Goal: Register for event/course

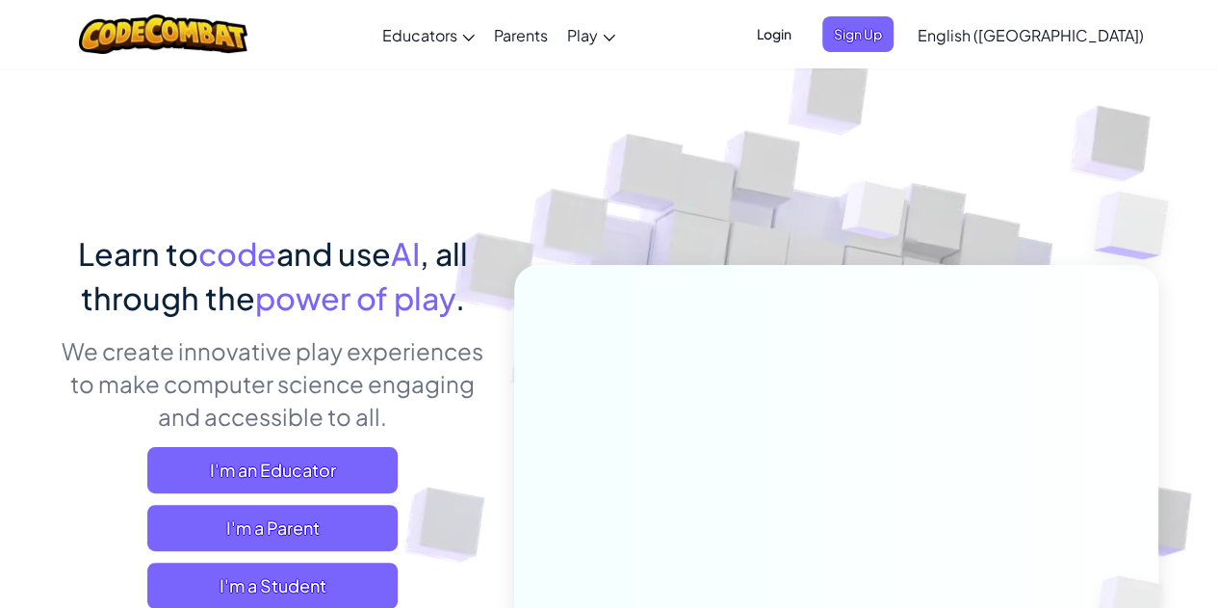
drag, startPoint x: 892, startPoint y: 31, endPoint x: 659, endPoint y: 124, distance: 251.0
click at [803, 39] on span "Login" at bounding box center [774, 34] width 58 height 36
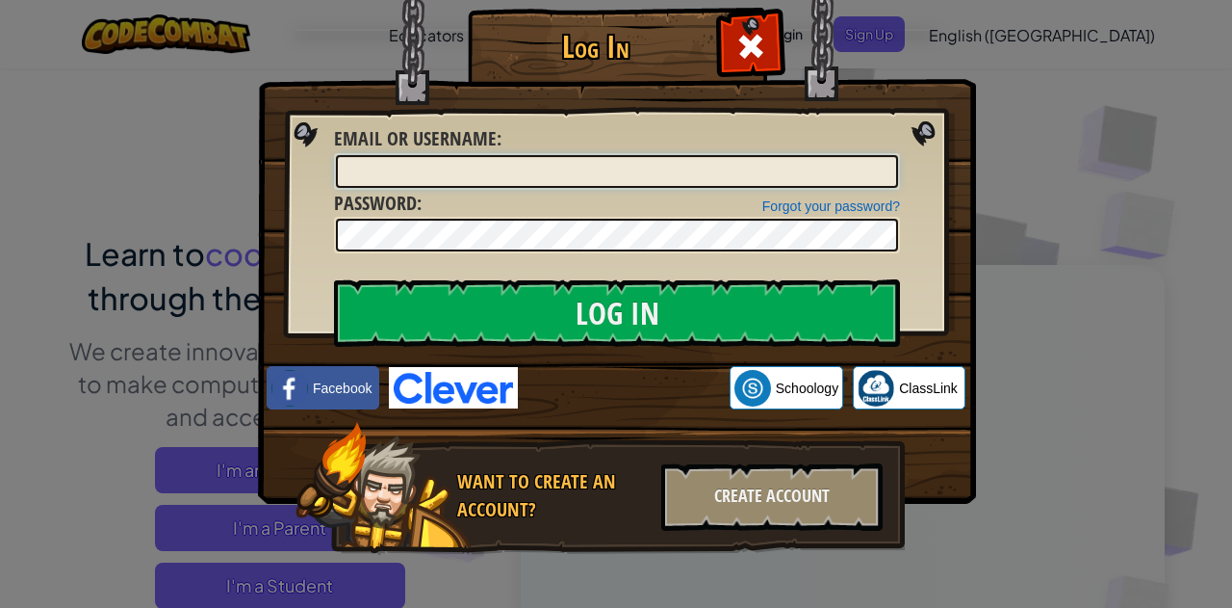
click at [632, 170] on input "Email or Username :" at bounding box center [617, 171] width 562 height 33
type input "ehsan.hoopzfr@gmail.com"
click at [334, 279] on input "Log In" at bounding box center [617, 312] width 566 height 67
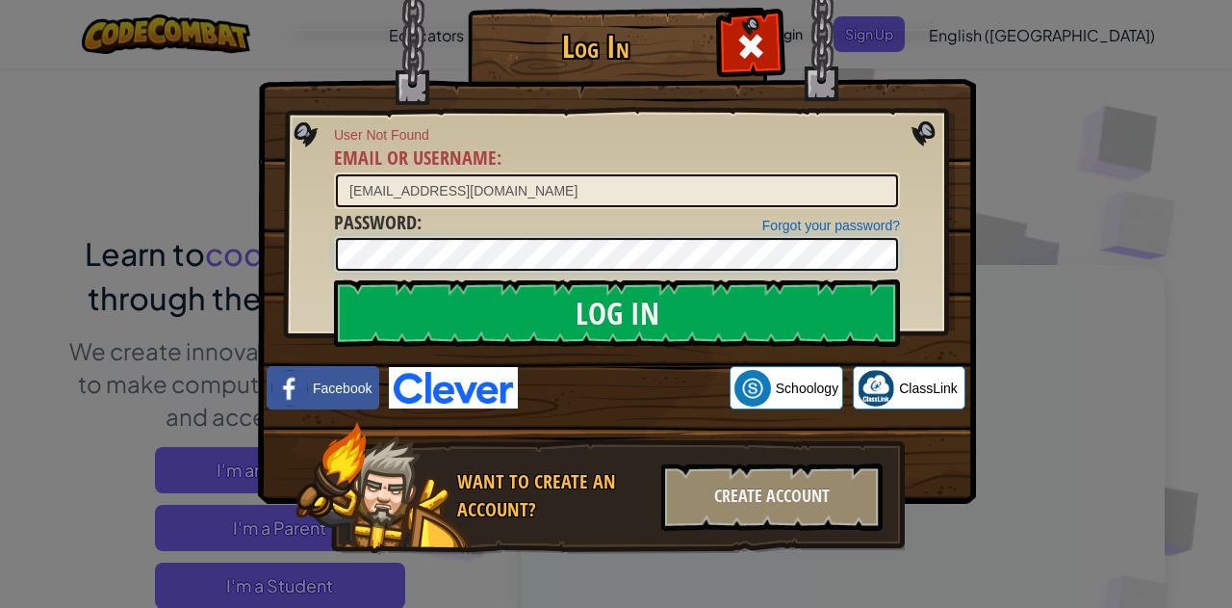
click at [334, 279] on input "Log In" at bounding box center [617, 312] width 566 height 67
drag, startPoint x: 545, startPoint y: 194, endPoint x: 259, endPoint y: 201, distance: 286.0
click at [296, 201] on div "Log In User Not Found Email or Username : ehsan.hoopzfr@gmail.com Forgot your p…" at bounding box center [616, 309] width 641 height 560
click at [957, 71] on img at bounding box center [617, 223] width 718 height 560
click at [764, 46] on div at bounding box center [750, 43] width 61 height 61
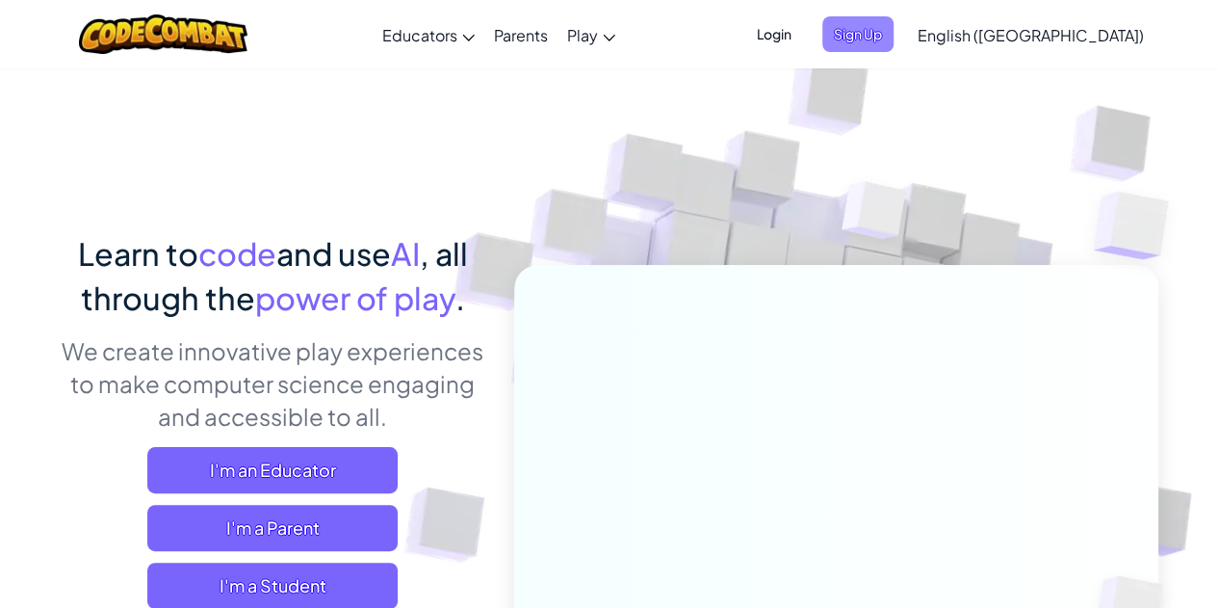
click at [894, 36] on span "Sign Up" at bounding box center [857, 34] width 71 height 36
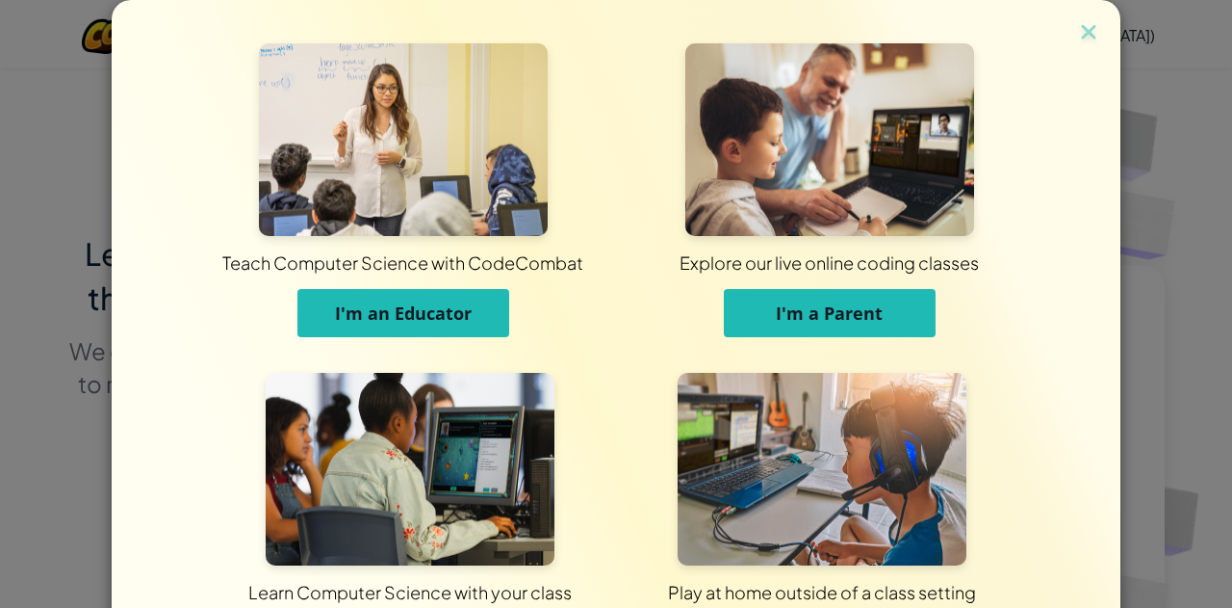
click at [436, 309] on span "I'm an Educator" at bounding box center [403, 312] width 137 height 23
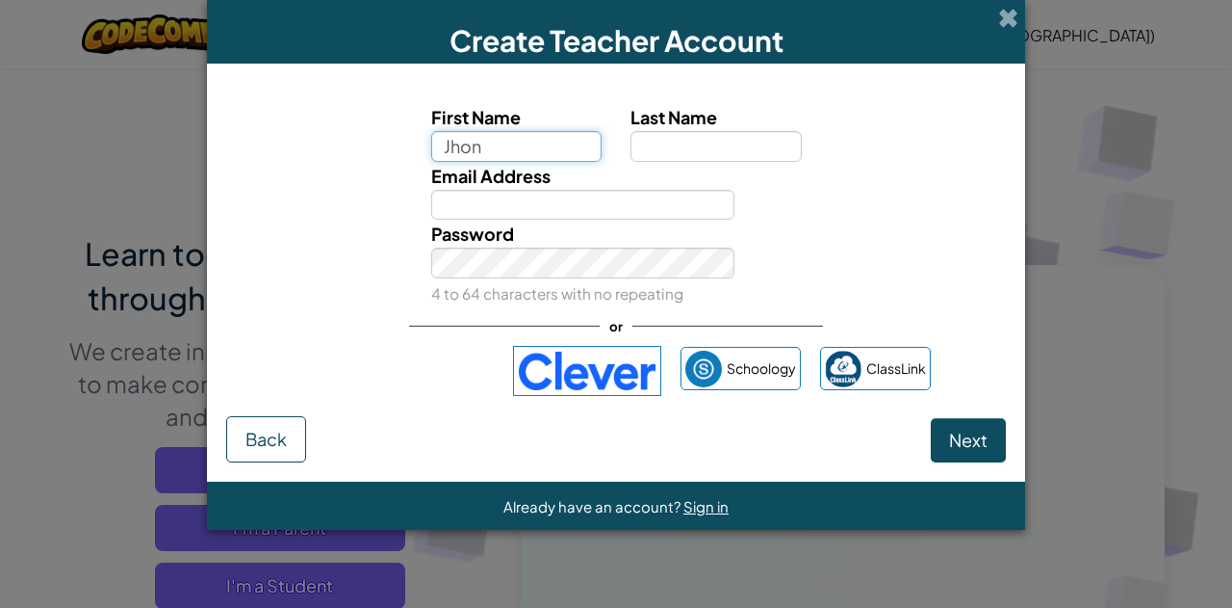
type input "Jhon"
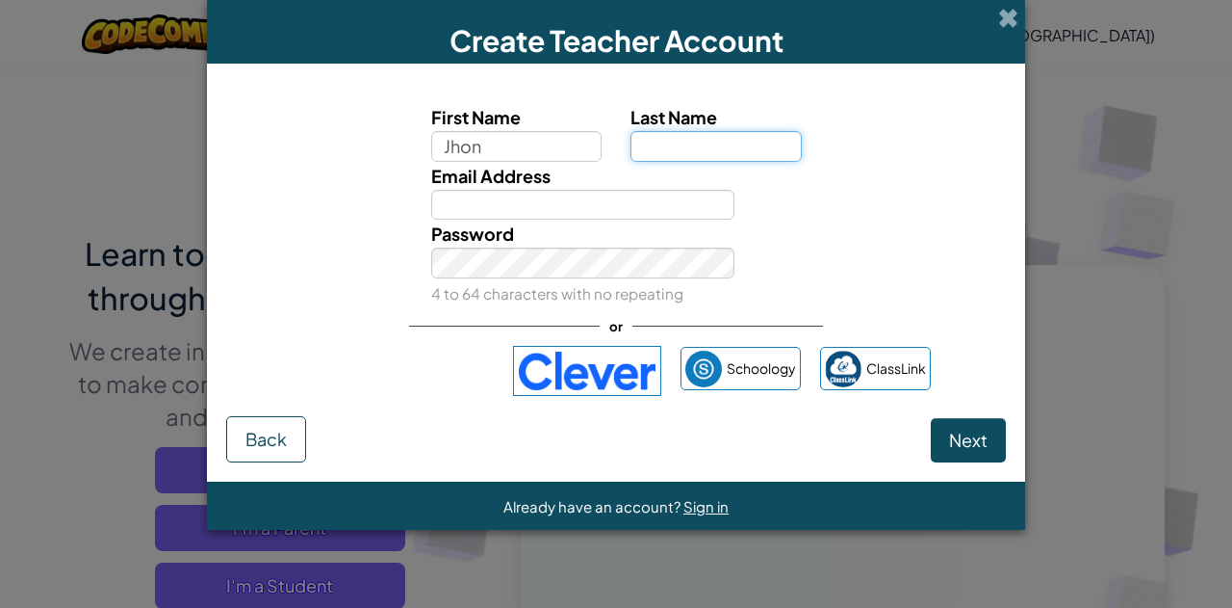
click at [681, 146] on input "Last Name" at bounding box center [716, 146] width 171 height 31
type input "Doe"
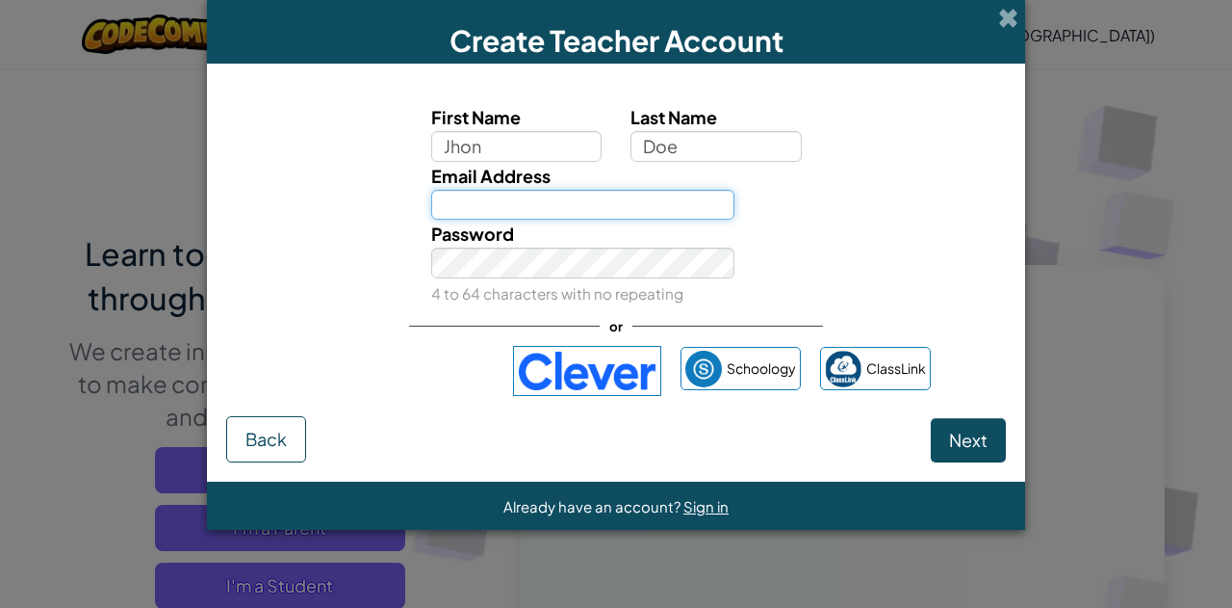
click at [575, 207] on input "Email Address" at bounding box center [583, 205] width 304 height 31
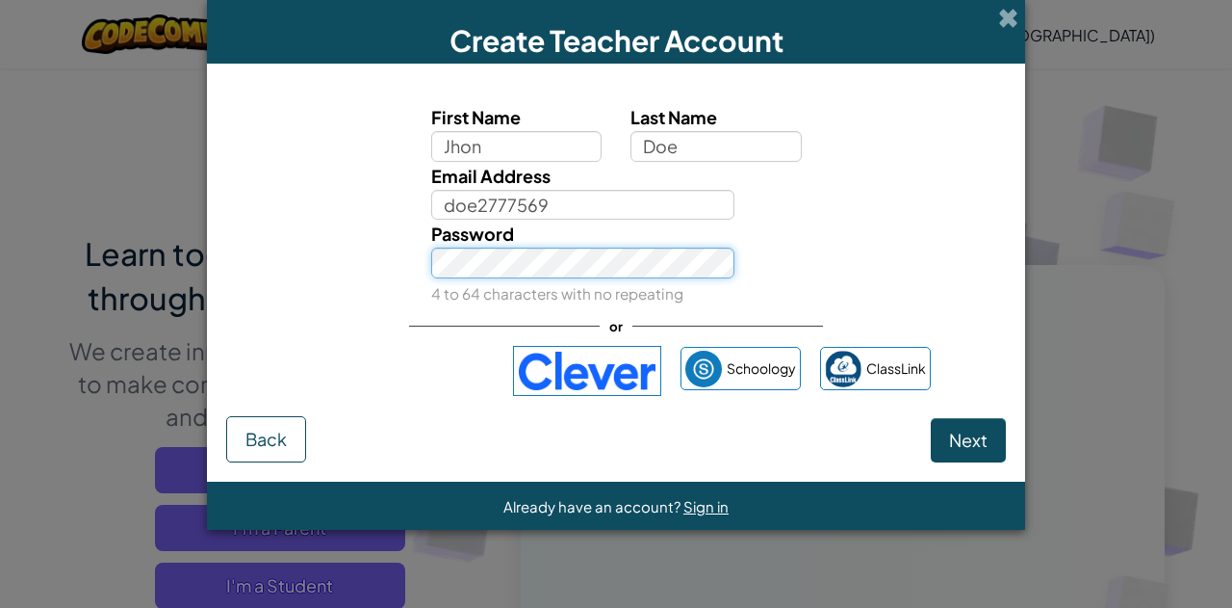
click at [931, 418] on button "Next" at bounding box center [968, 440] width 75 height 44
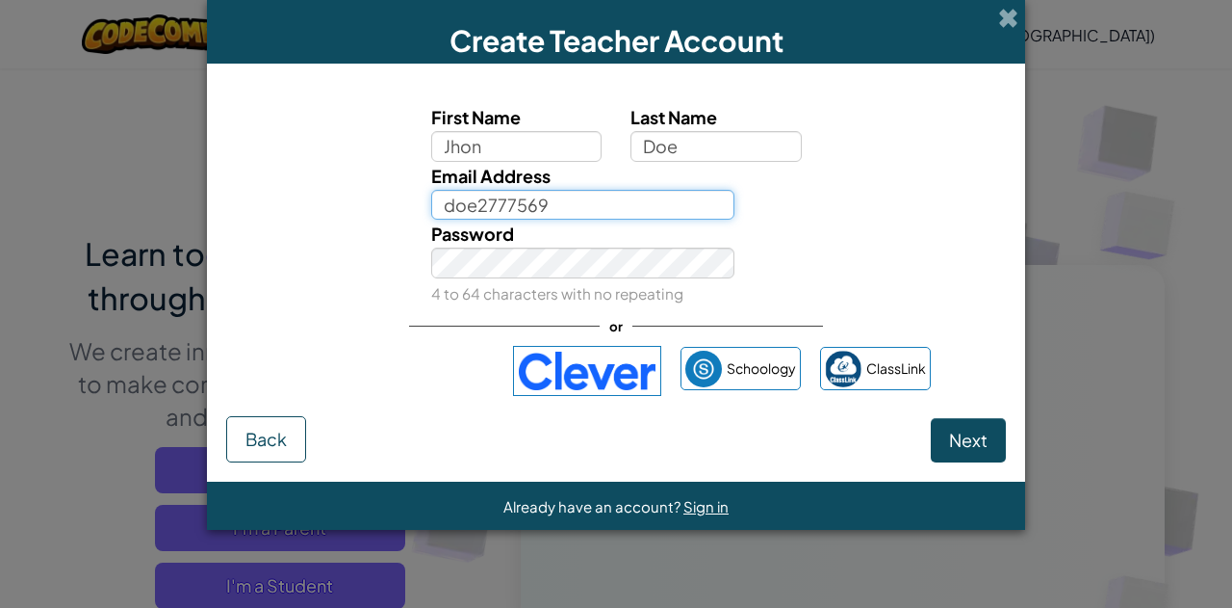
click at [596, 202] on input "doe2777569" at bounding box center [583, 205] width 304 height 31
click at [446, 215] on input "doe2777569" at bounding box center [583, 205] width 304 height 31
click at [561, 211] on input "doe2777569" at bounding box center [583, 205] width 304 height 31
type input "doe2777569@gmail.com"
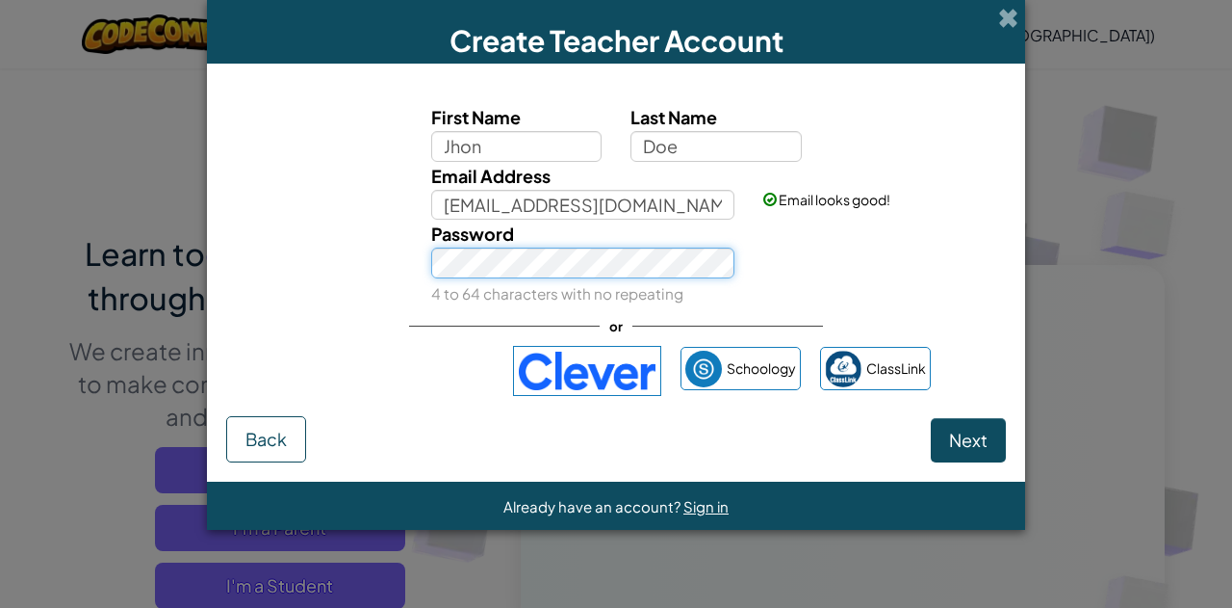
click at [392, 271] on div "Password 4 to 64 characters with no repeating" at bounding box center [616, 264] width 799 height 88
click at [931, 418] on button "Next" at bounding box center [968, 440] width 75 height 44
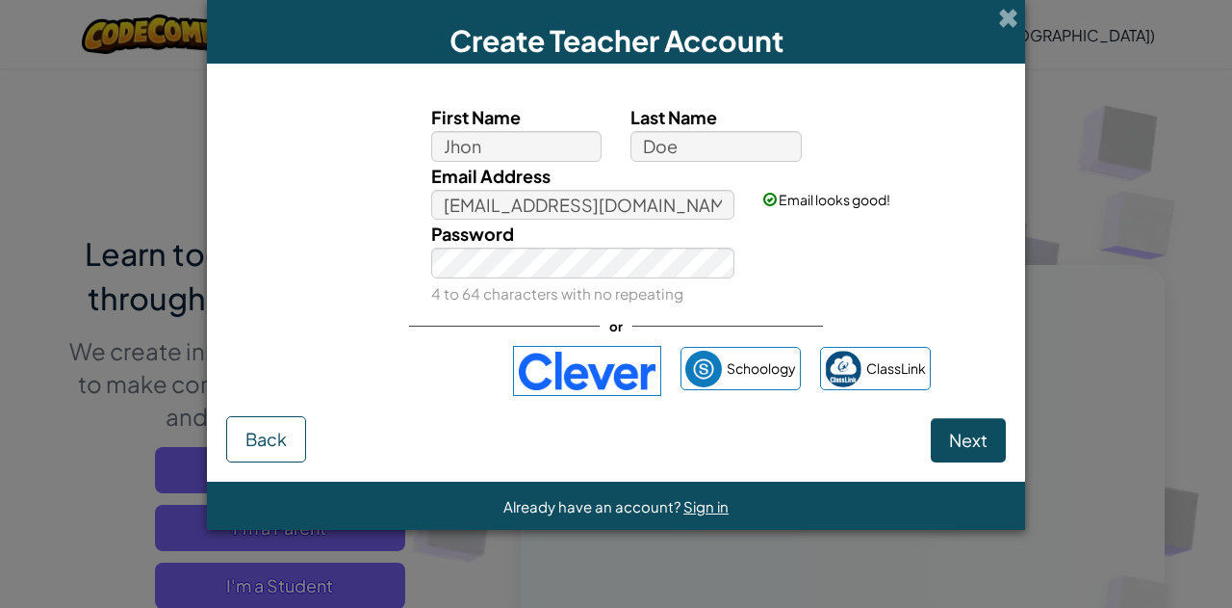
select select "Canada"
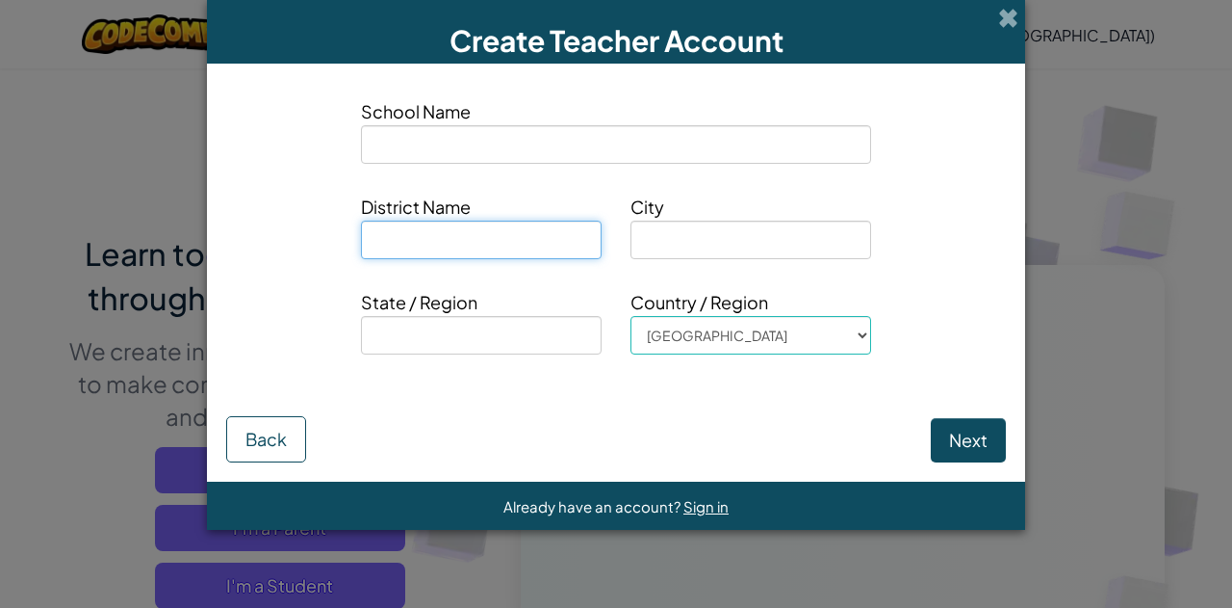
click at [424, 235] on input at bounding box center [481, 239] width 241 height 39
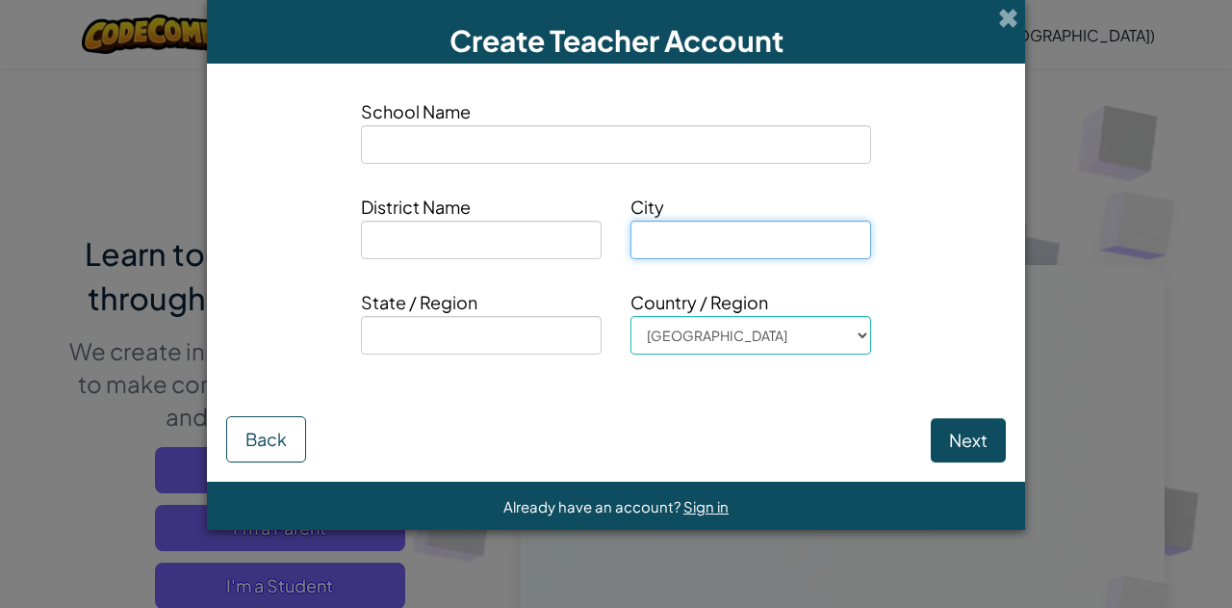
click at [676, 253] on input at bounding box center [751, 239] width 241 height 39
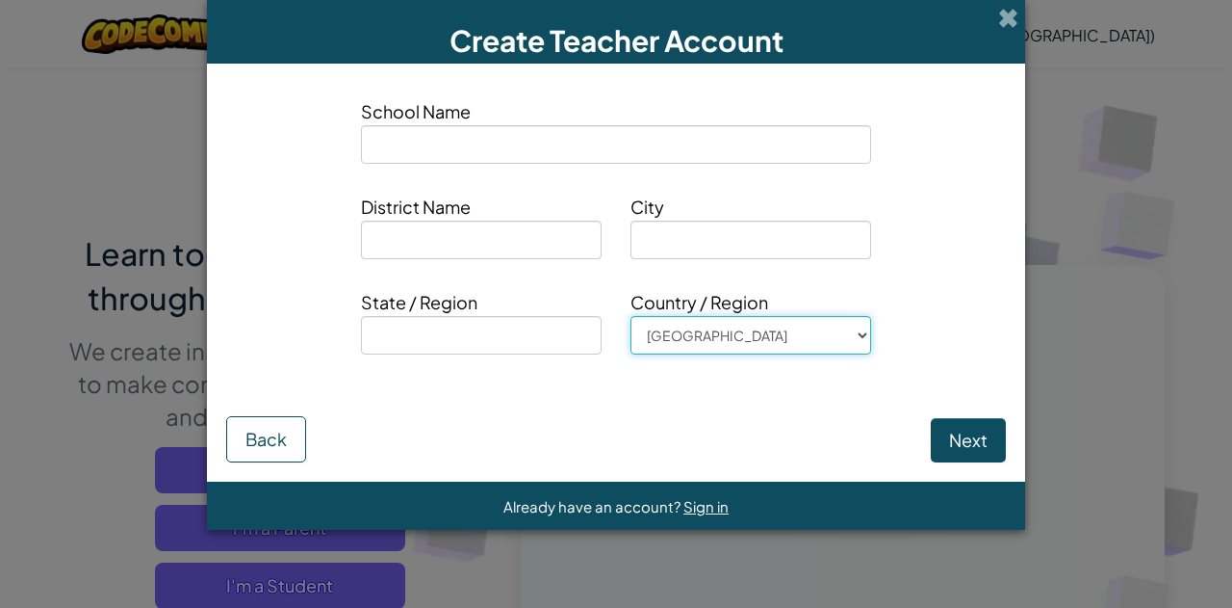
click at [689, 334] on select "Afghanistan Åland Islands Albania Algeria American Samoa Andorra Angola Anguill…" at bounding box center [751, 335] width 241 height 39
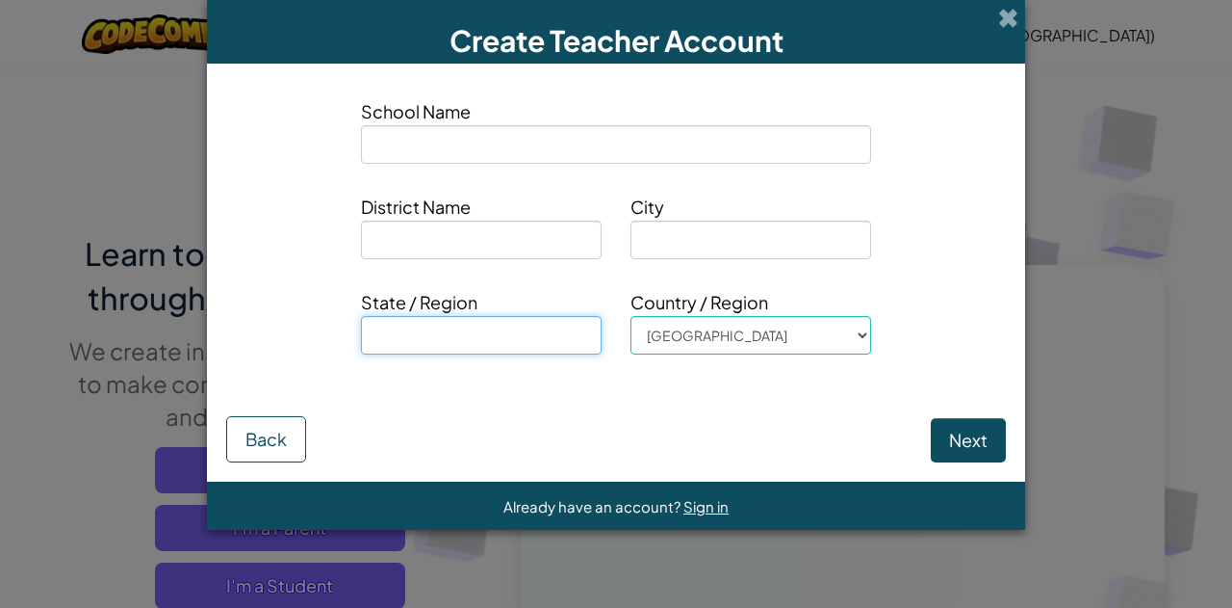
click at [462, 333] on input at bounding box center [481, 335] width 241 height 39
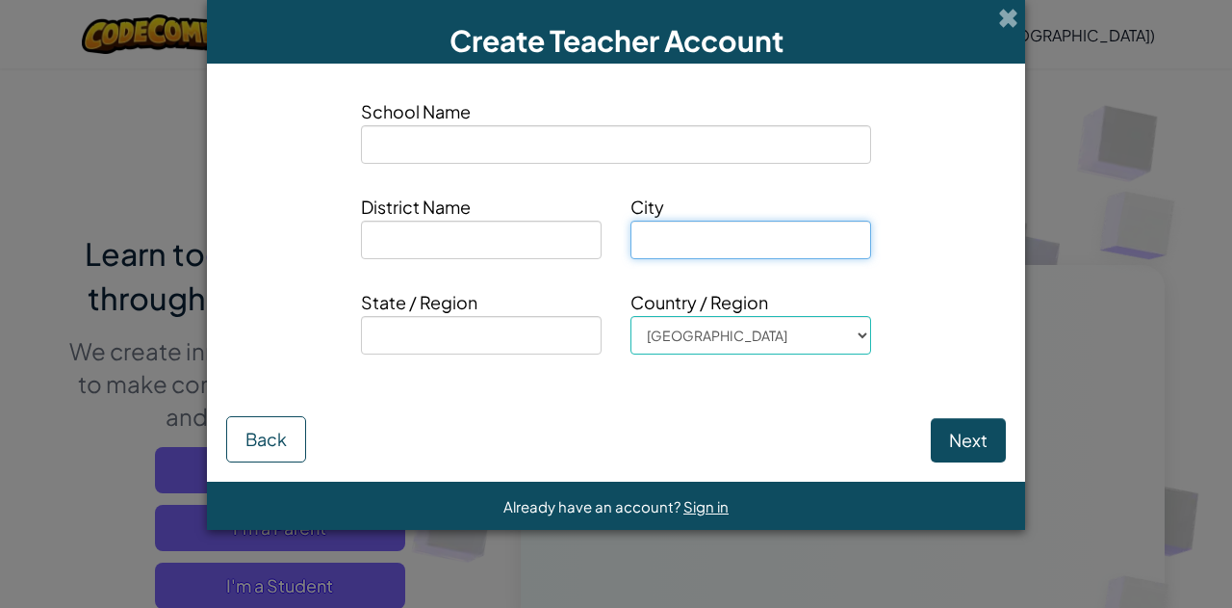
click at [755, 240] on input at bounding box center [751, 239] width 241 height 39
type input "Ontario"
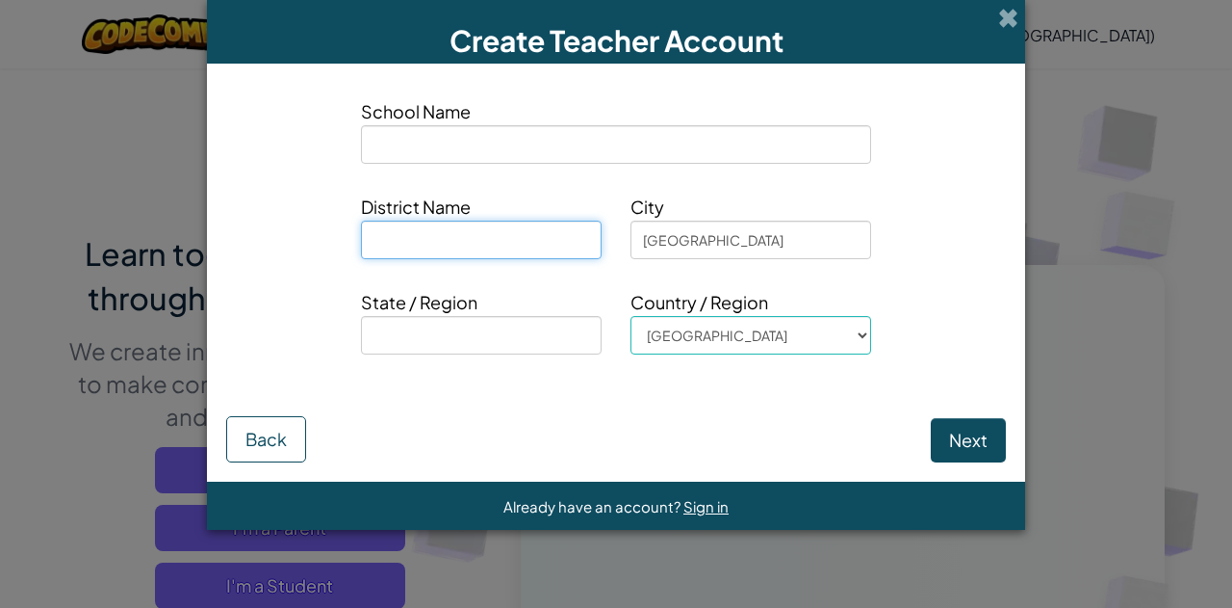
click at [526, 237] on input at bounding box center [481, 239] width 241 height 39
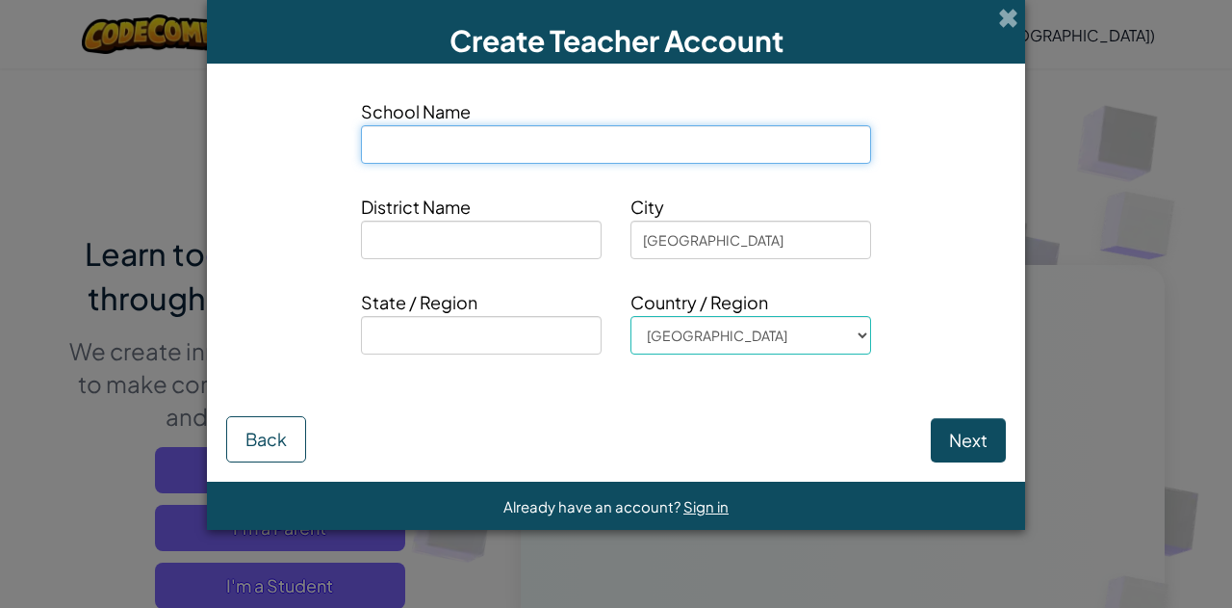
click at [492, 154] on input at bounding box center [616, 144] width 510 height 39
type input "E"
type input "Jhon's homeschool"
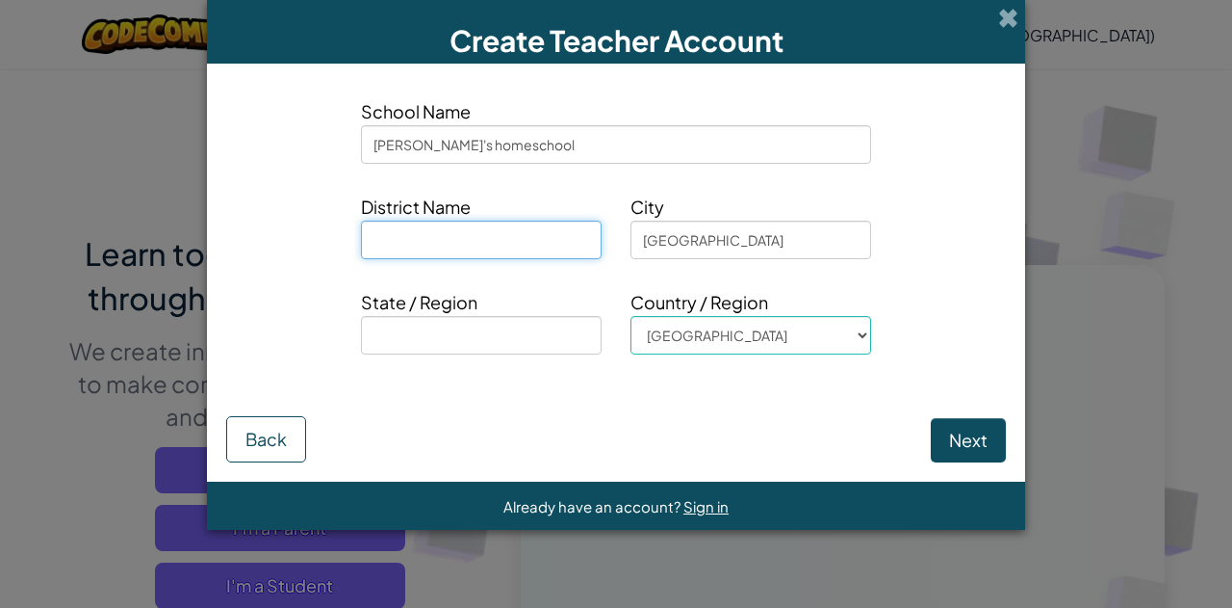
click at [503, 223] on input at bounding box center [481, 239] width 241 height 39
type input "hello"
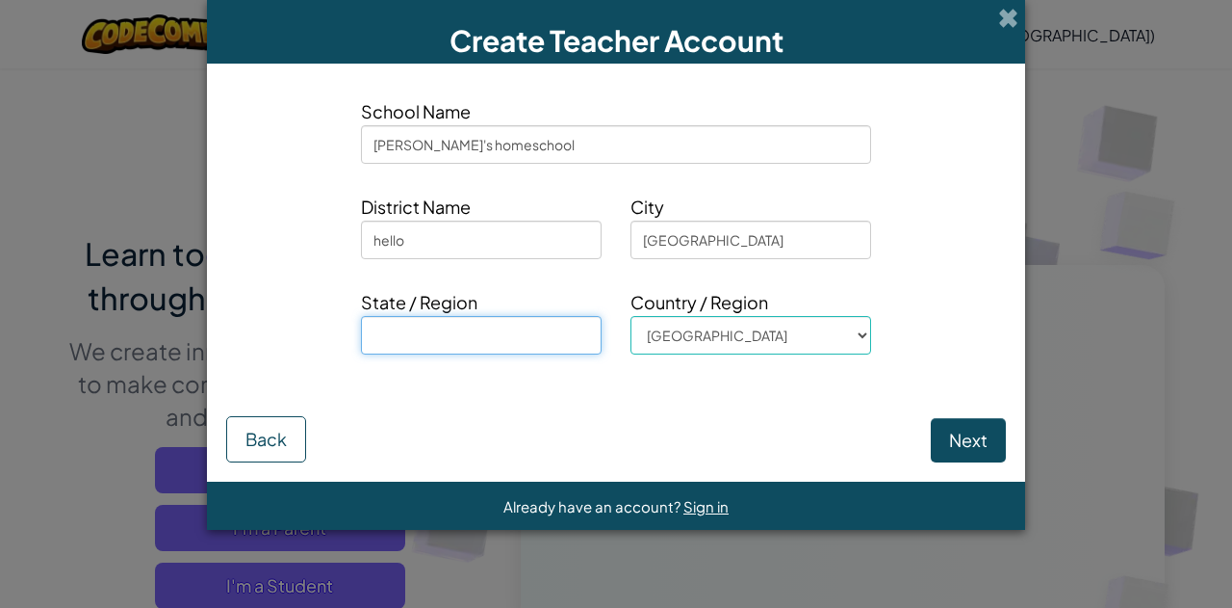
click at [485, 334] on input at bounding box center [481, 335] width 241 height 39
type input "hello"
click at [941, 442] on button "Next" at bounding box center [968, 440] width 75 height 44
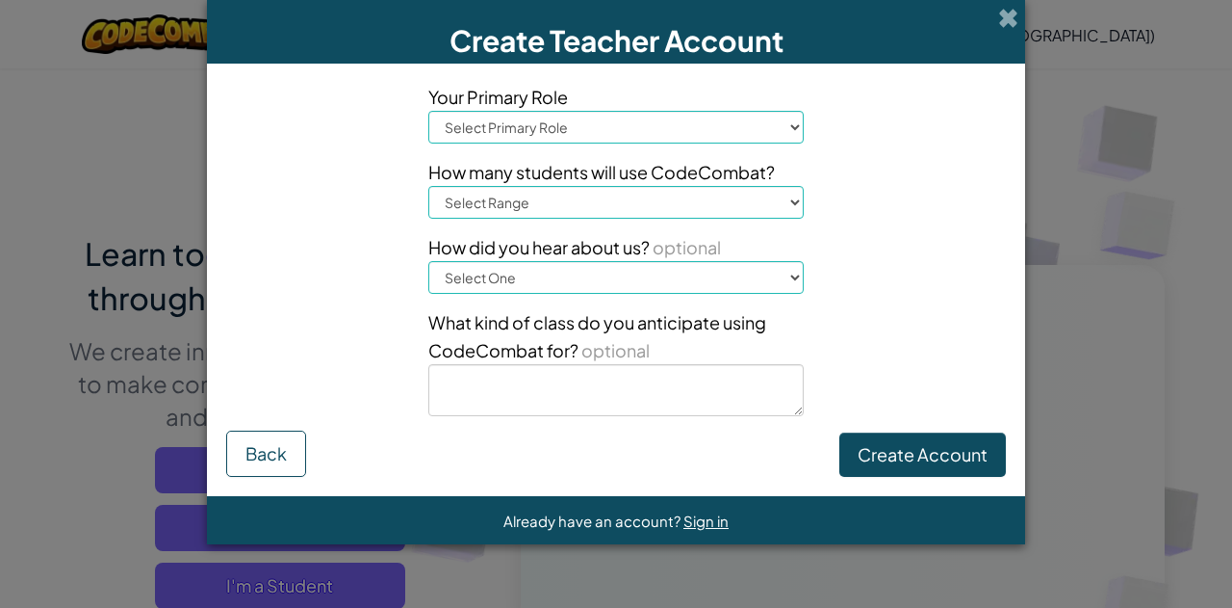
click at [594, 129] on select "Select Primary Role Principal Parent Technology coordinator Teacher Curriculum …" at bounding box center [616, 127] width 376 height 33
select select "Teacher"
click at [428, 111] on select "Select Primary Role Principal Parent Technology coordinator Teacher Curriculum …" at bounding box center [616, 127] width 376 height 33
click at [564, 214] on select "Select Range 1-10 11-50 51-100 101-200 201-500 501-1000 1000+" at bounding box center [616, 202] width 376 height 33
select select "1-10"
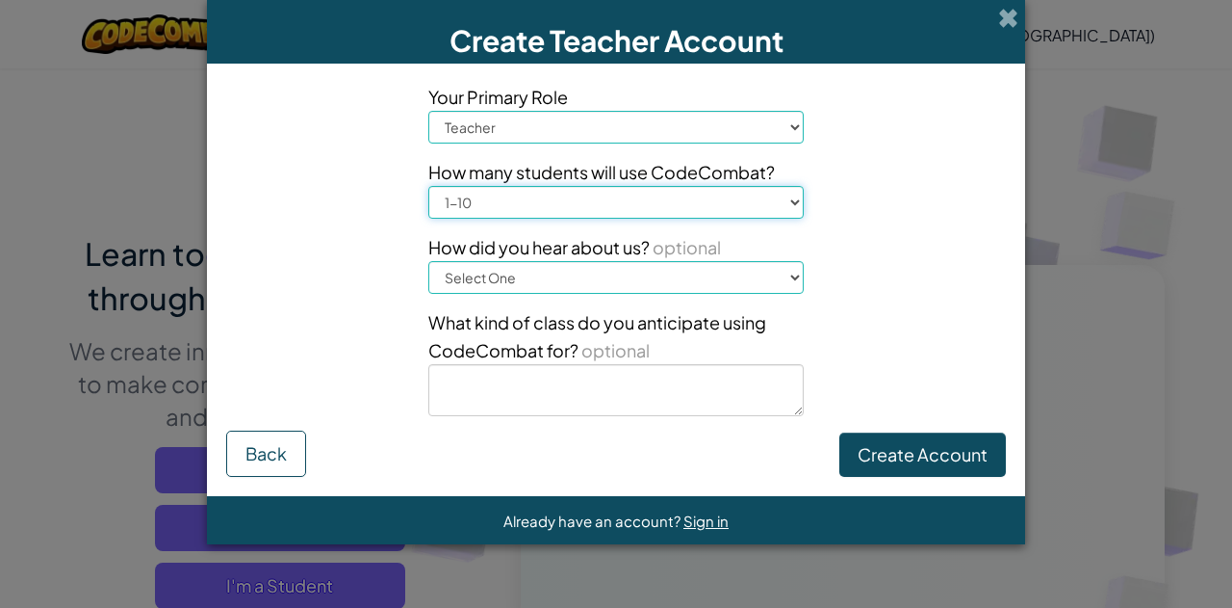
click at [428, 186] on select "Select Range 1-10 11-50 51-100 101-200 201-500 501-1000 1000+" at bounding box center [616, 202] width 376 height 33
click at [574, 271] on select "Select One Conference (e.g. ISTE) Code.org/Hour of Code A teacher An administra…" at bounding box center [616, 277] width 376 height 33
click at [612, 273] on select "Select One Conference (e.g. ISTE) Code.org/Hour of Code A teacher An administra…" at bounding box center [616, 277] width 376 height 33
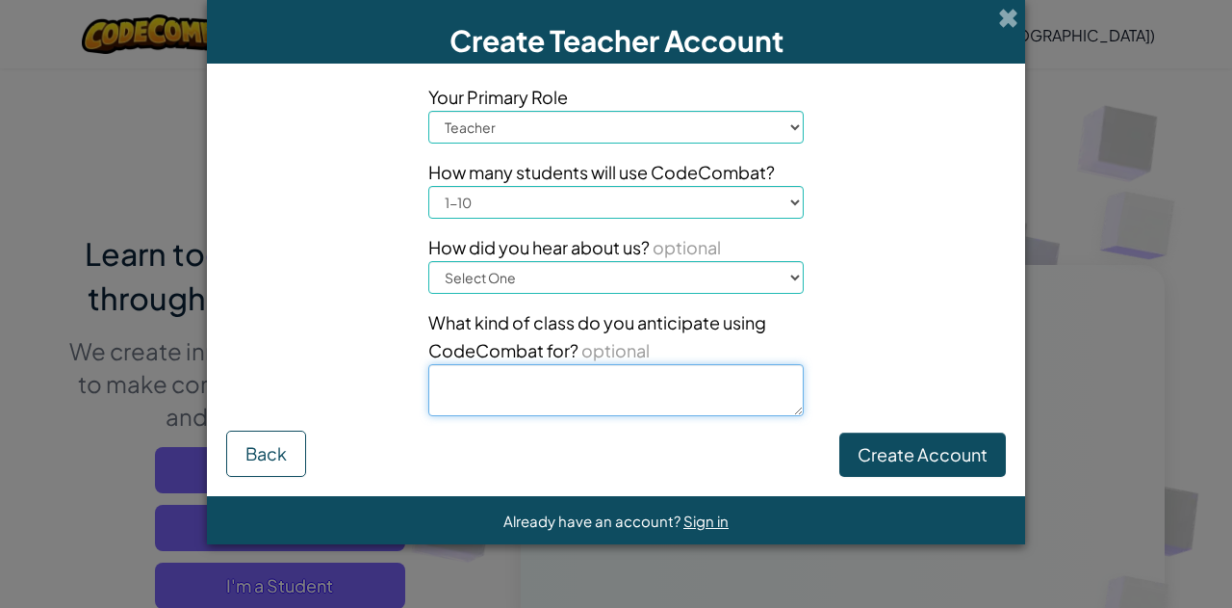
click at [619, 394] on textarea at bounding box center [616, 390] width 376 height 52
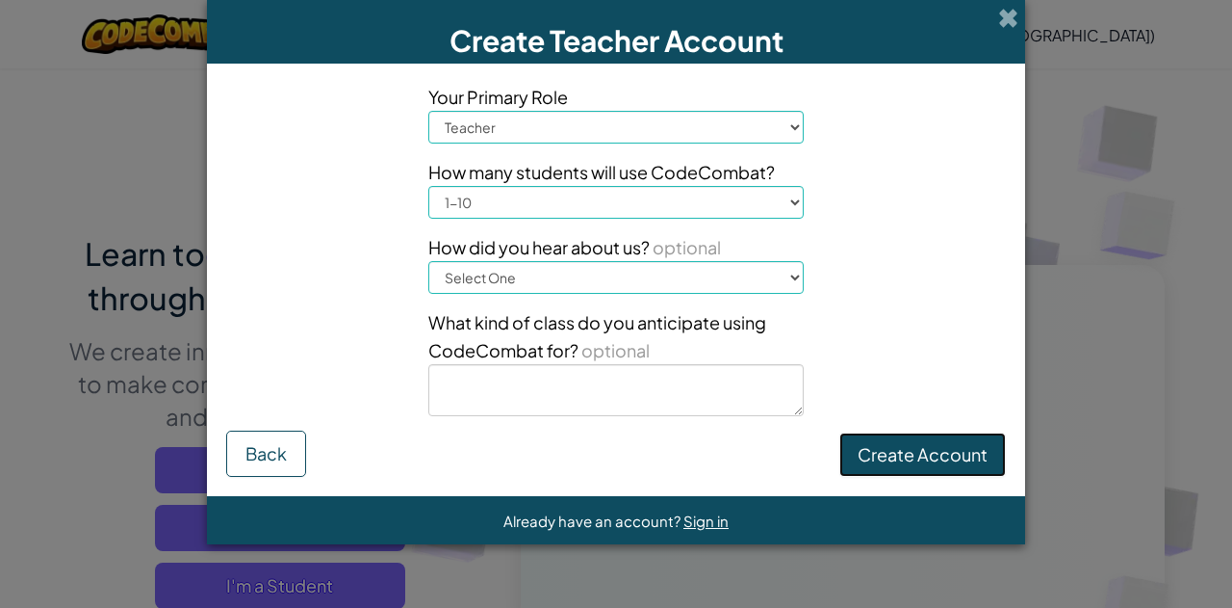
click at [940, 459] on button "Create Account" at bounding box center [923, 454] width 167 height 44
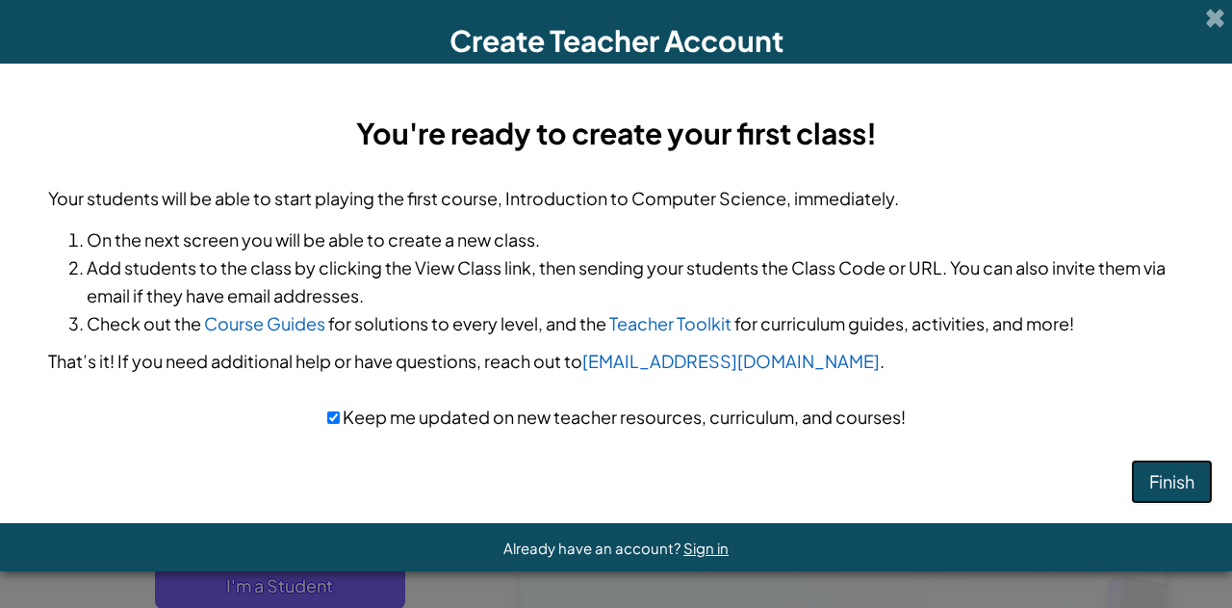
click at [1154, 469] on button "Finish" at bounding box center [1172, 481] width 82 height 44
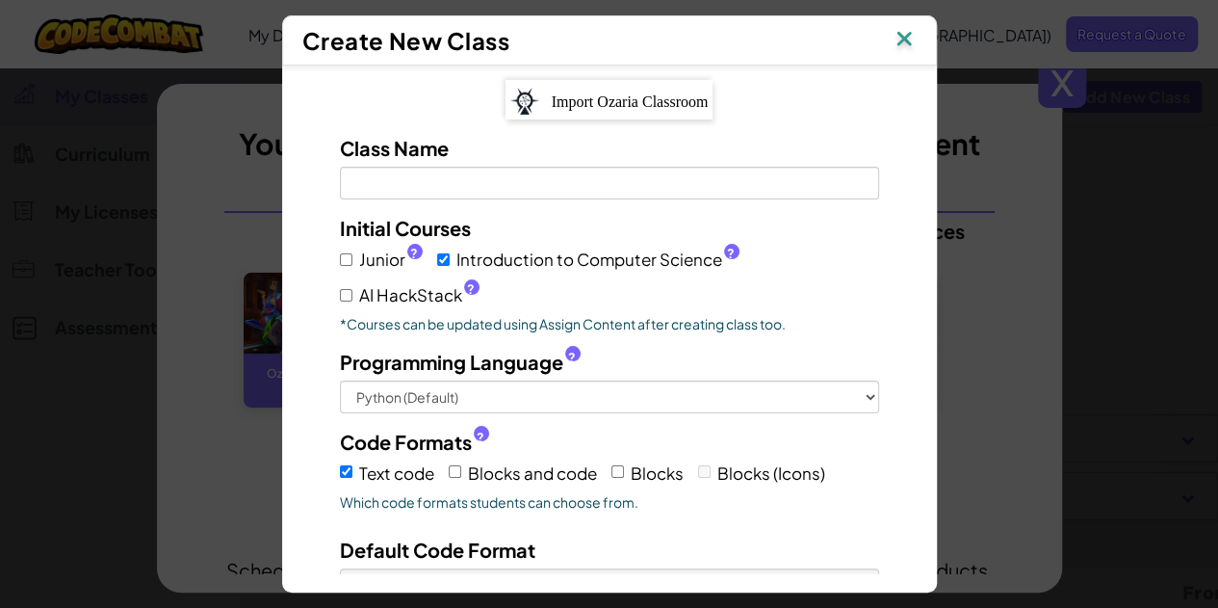
click at [917, 26] on img at bounding box center [904, 40] width 25 height 29
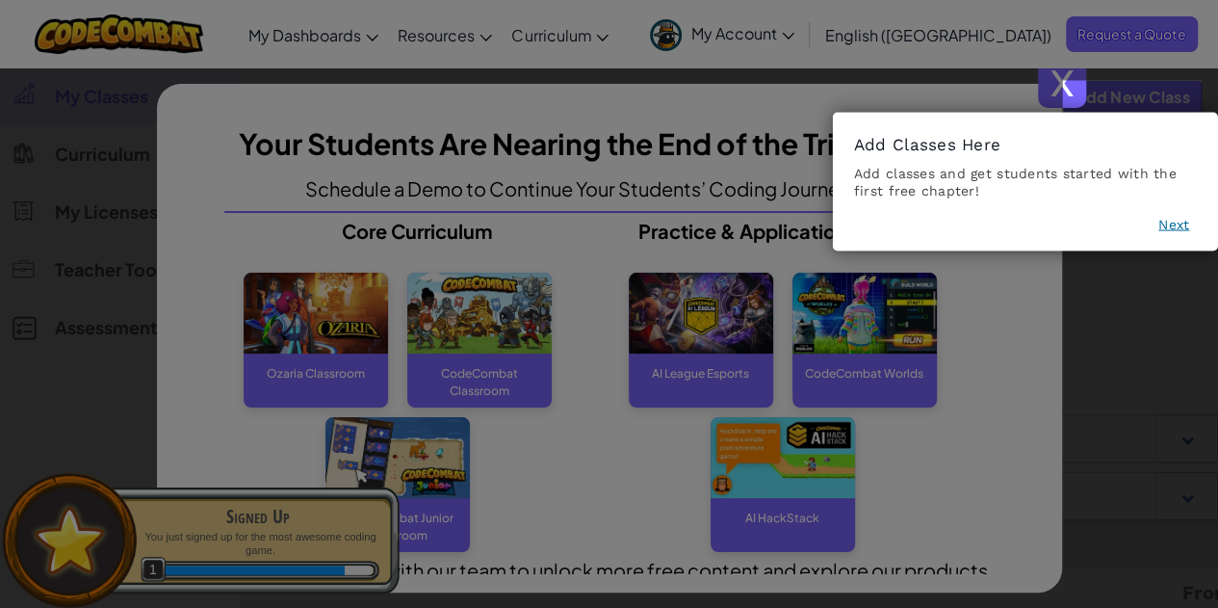
click at [1066, 97] on span "x" at bounding box center [1062, 84] width 48 height 48
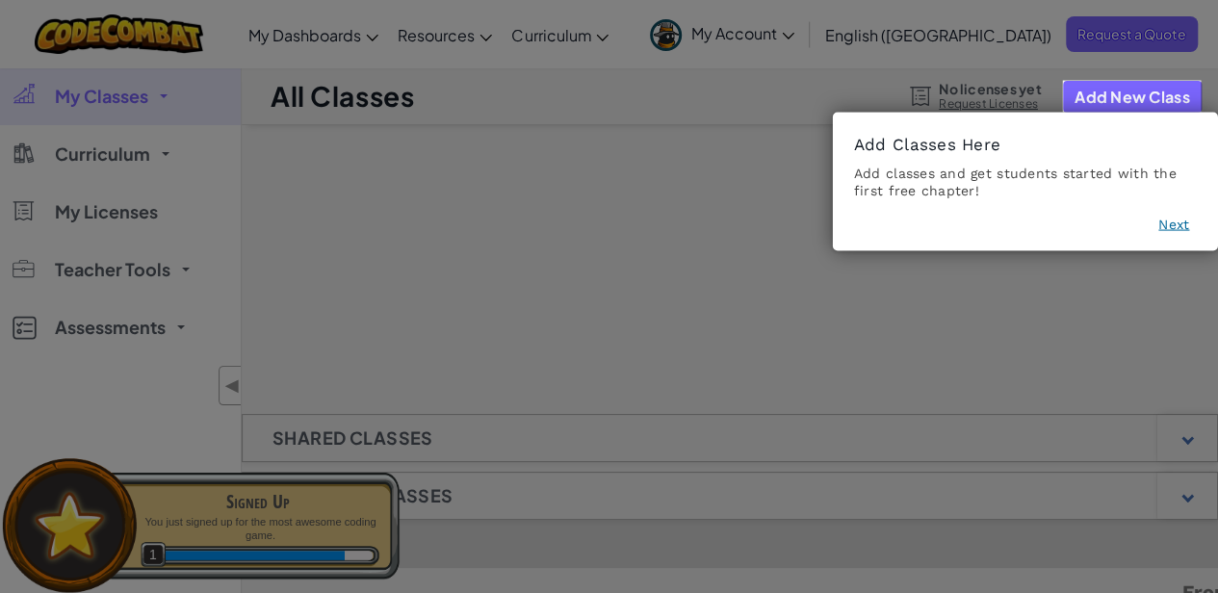
click at [610, 214] on icon at bounding box center [616, 304] width 1232 height 608
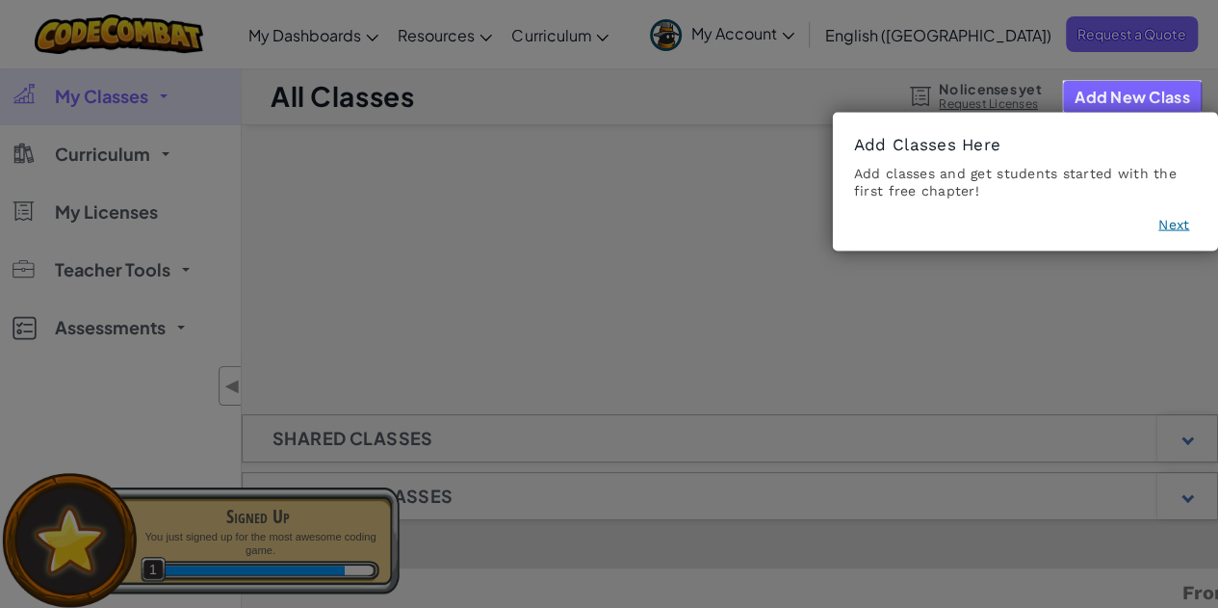
click at [1175, 218] on button "Next" at bounding box center [1173, 224] width 31 height 19
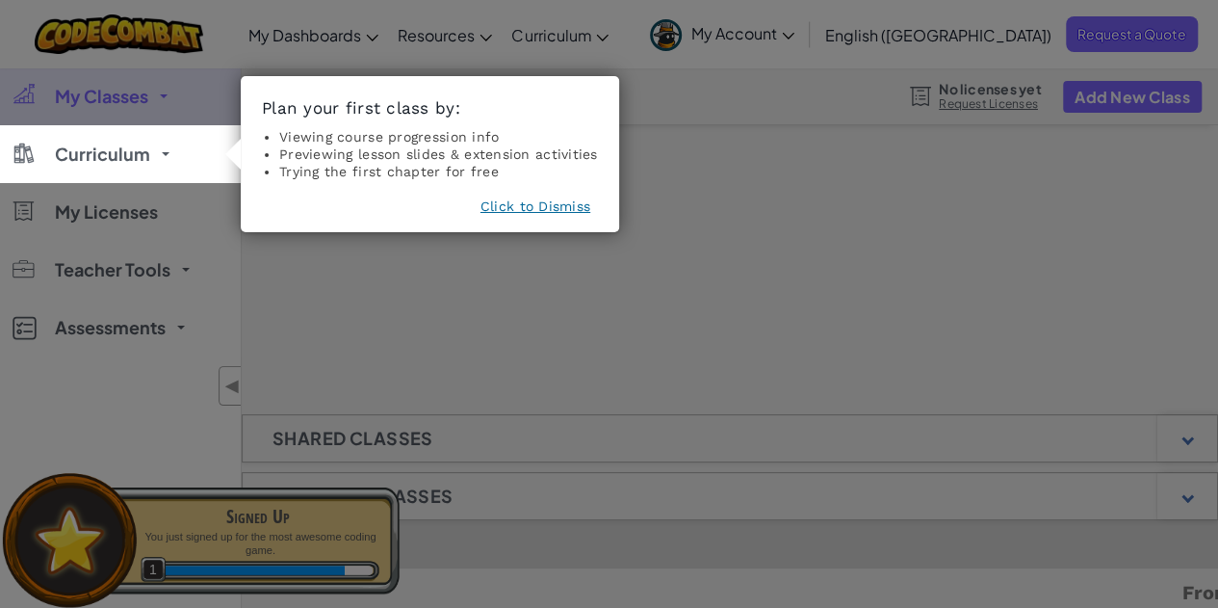
click at [530, 201] on button "Click to Dismiss" at bounding box center [535, 205] width 110 height 19
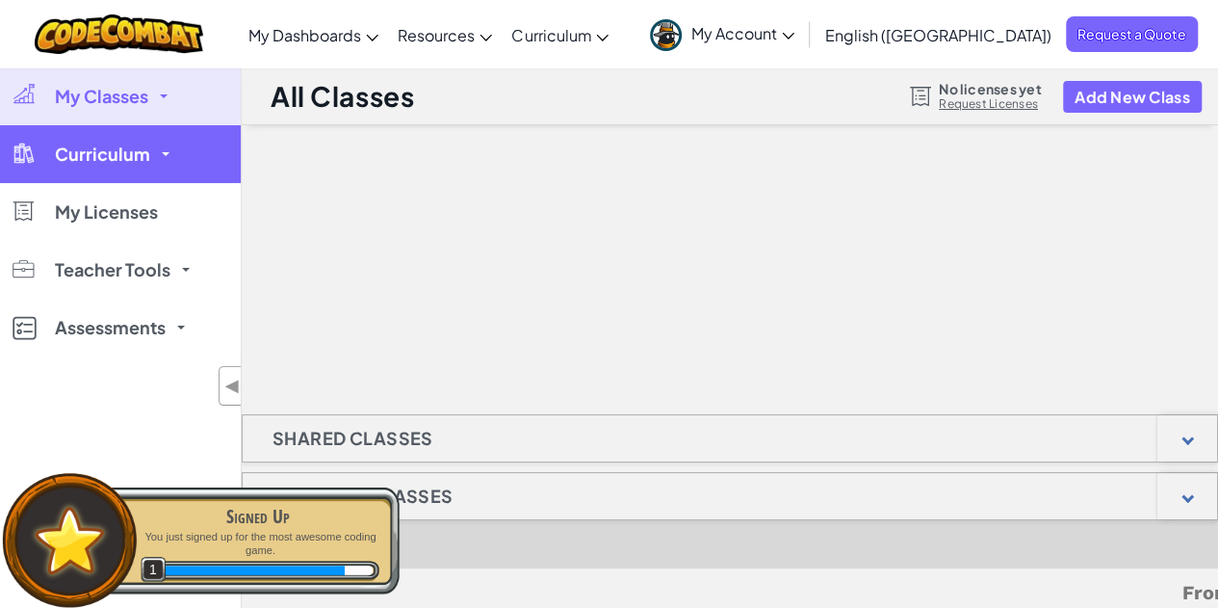
click at [136, 151] on span "Curriculum" at bounding box center [102, 153] width 95 height 17
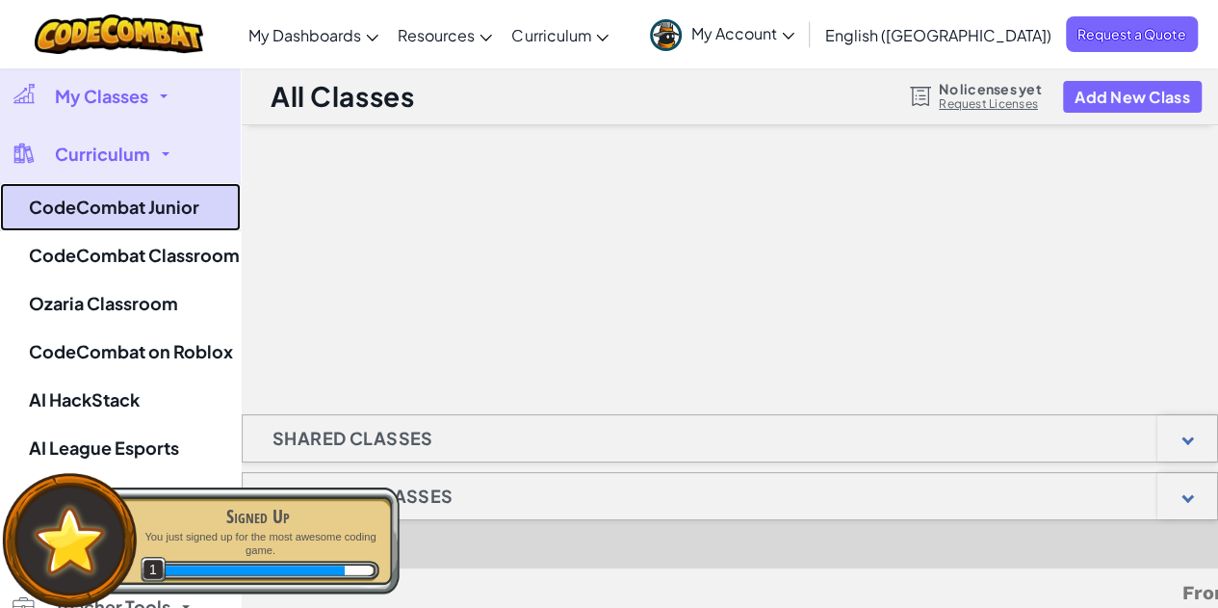
click at [160, 212] on link "CodeCombat Junior" at bounding box center [120, 207] width 241 height 48
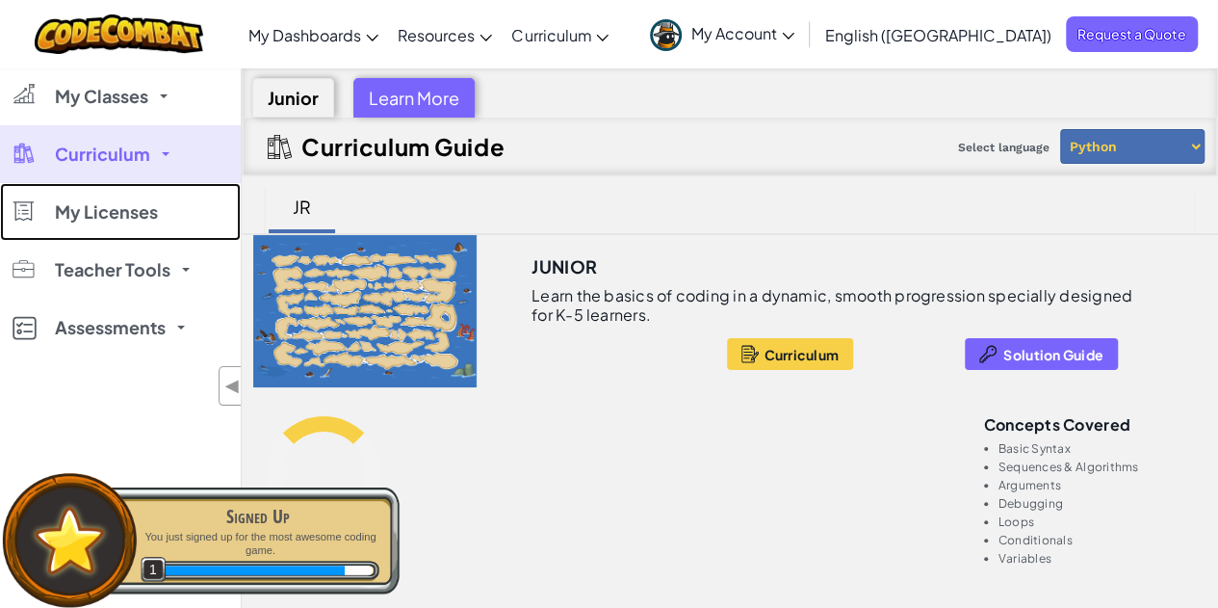
click at [160, 212] on link "My Licenses" at bounding box center [120, 212] width 241 height 58
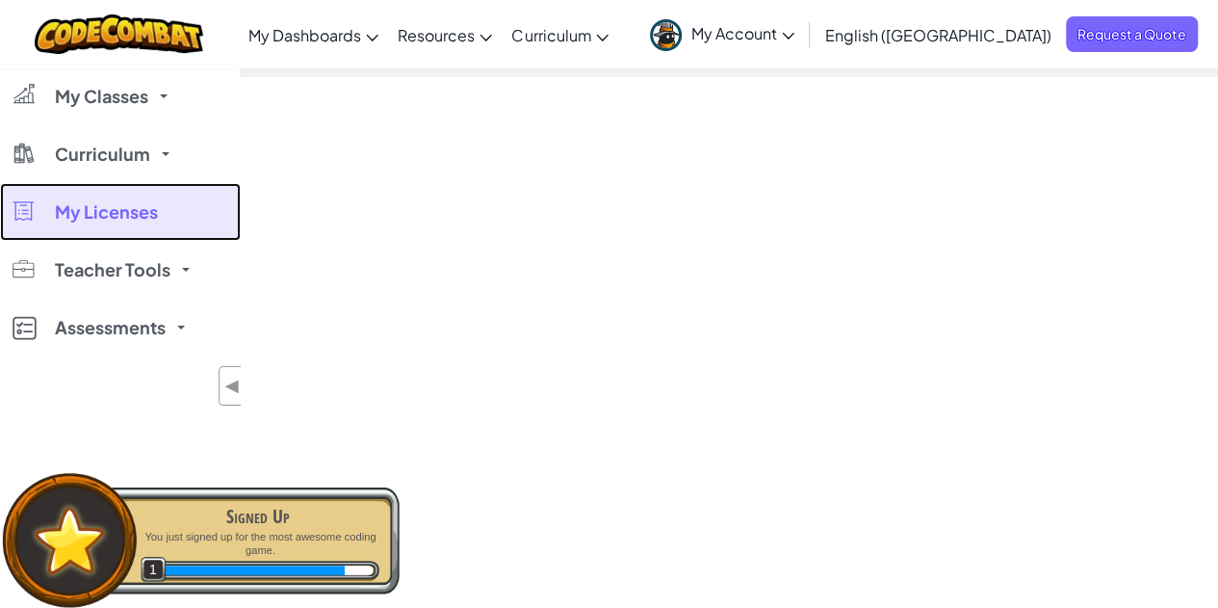
click at [65, 235] on link "My Licenses" at bounding box center [120, 212] width 241 height 58
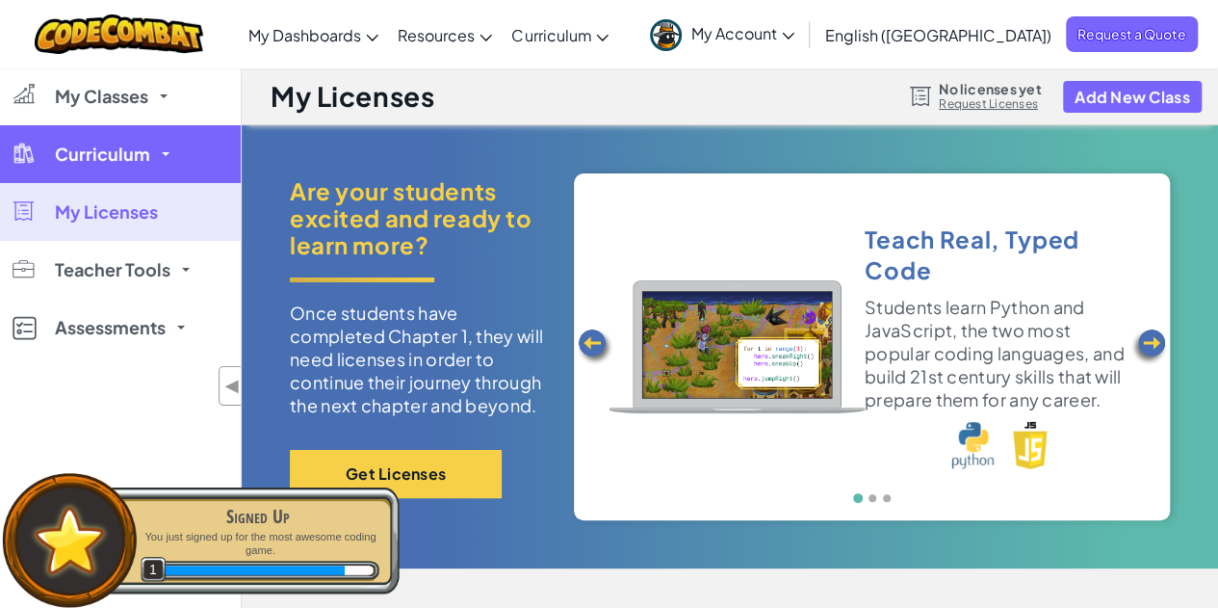
click at [171, 151] on link "Curriculum" at bounding box center [120, 154] width 241 height 58
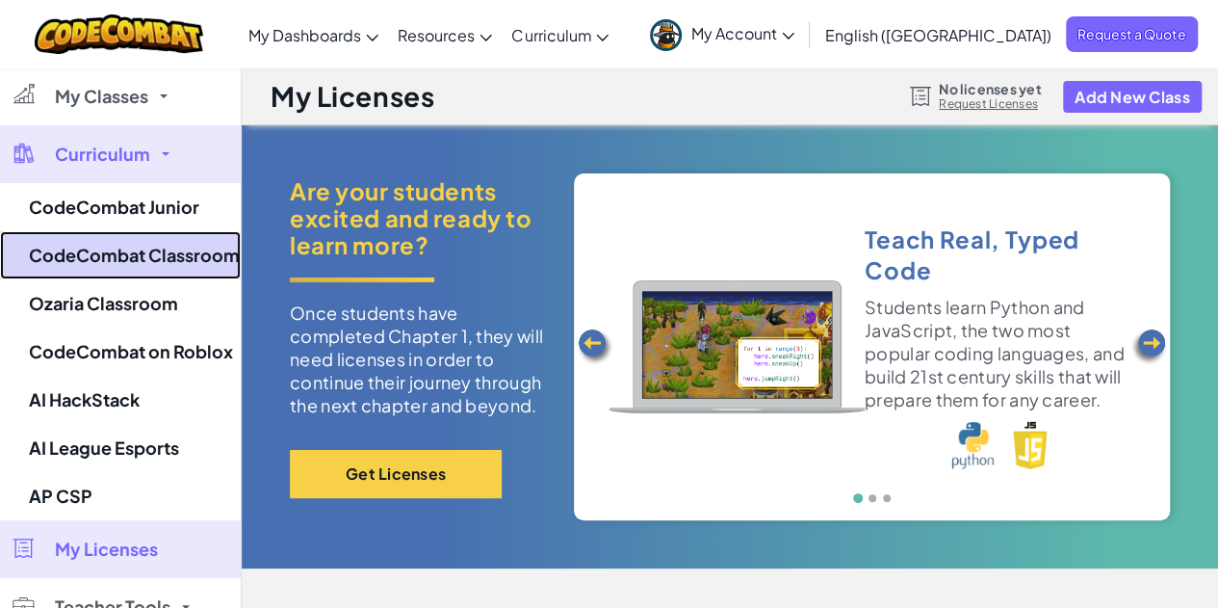
click at [131, 259] on link "CodeCombat Classroom" at bounding box center [120, 255] width 241 height 48
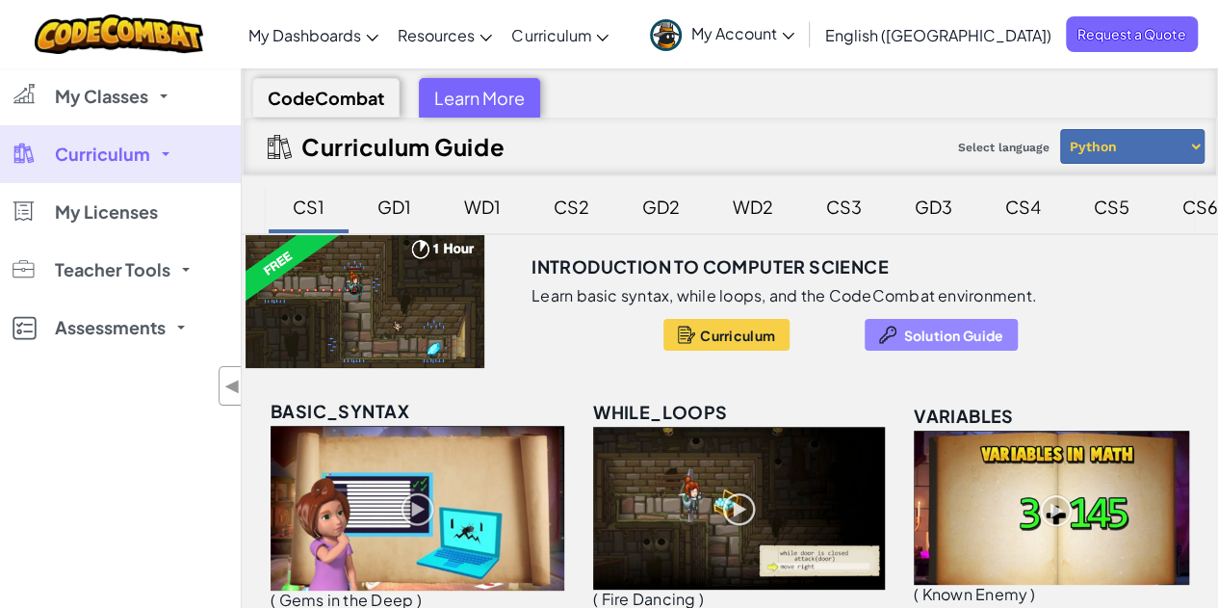
click at [927, 328] on span "Solution Guide" at bounding box center [953, 334] width 100 height 15
